Goal: Contribute content

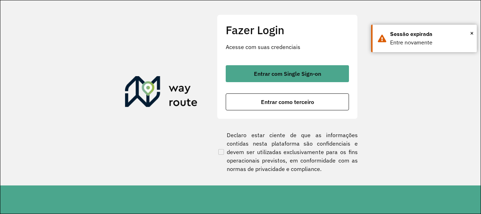
click at [286, 74] on span "Entrar com Single Sign-on" at bounding box center [287, 74] width 67 height 6
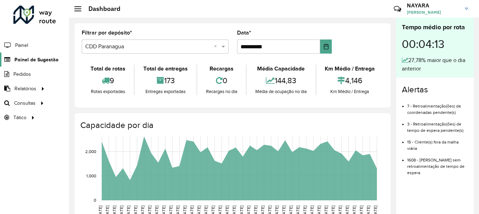
click at [40, 56] on span "Painel de Sugestão" at bounding box center [36, 59] width 44 height 7
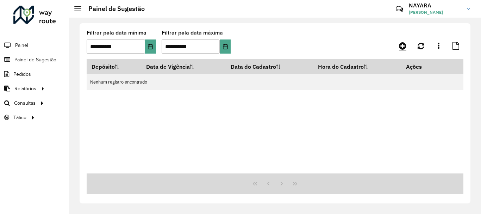
drag, startPoint x: 401, startPoint y: 52, endPoint x: 402, endPoint y: 46, distance: 6.0
click at [402, 46] on div "**********" at bounding box center [275, 44] width 377 height 29
click at [402, 46] on icon at bounding box center [402, 46] width 7 height 8
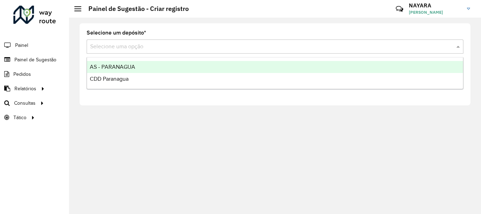
click at [197, 49] on input "text" at bounding box center [267, 47] width 355 height 8
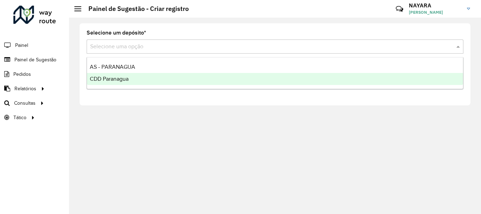
click at [134, 80] on div "CDD Paranagua" at bounding box center [275, 79] width 376 height 12
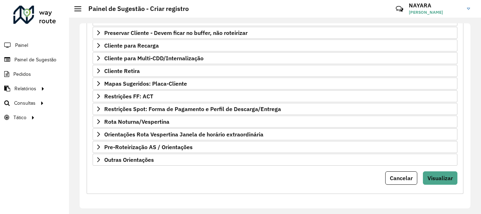
scroll to position [137, 0]
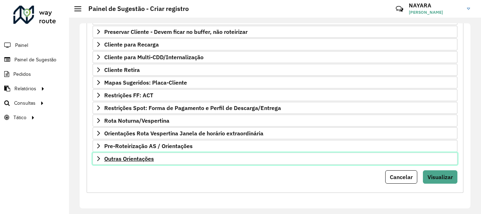
click at [133, 160] on span "Outras Orientações" at bounding box center [129, 159] width 50 height 6
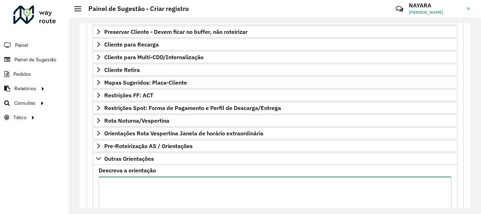
click at [142, 178] on textarea "Descreva a orientação" at bounding box center [275, 205] width 353 height 59
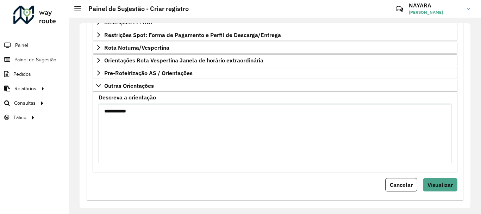
scroll to position [218, 0]
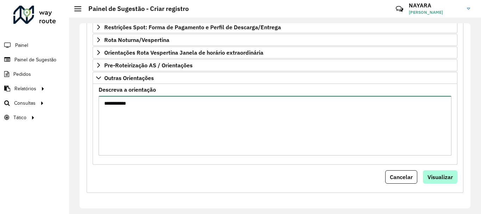
type textarea "**********"
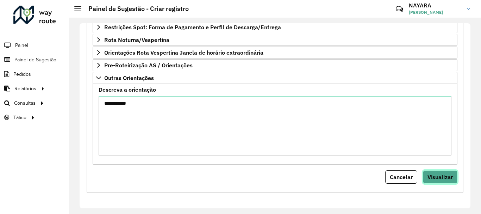
click at [440, 177] on span "Visualizar" at bounding box center [439, 176] width 25 height 7
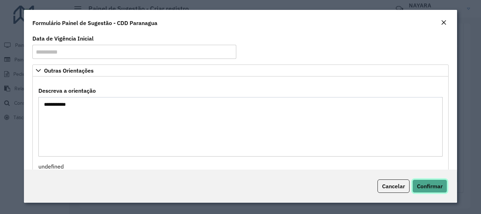
click at [428, 191] on button "Confirmar" at bounding box center [429, 185] width 35 height 13
